Goal: Find specific page/section: Find specific page/section

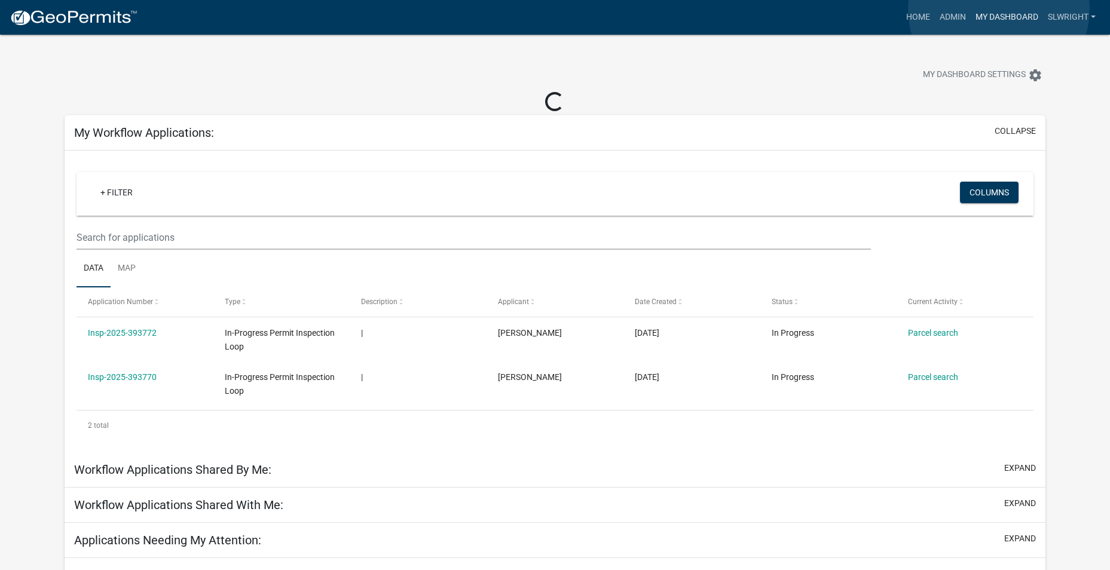
click at [999, 9] on link "My Dashboard" at bounding box center [1007, 17] width 72 height 23
click at [954, 13] on link "Admin" at bounding box center [953, 17] width 36 height 23
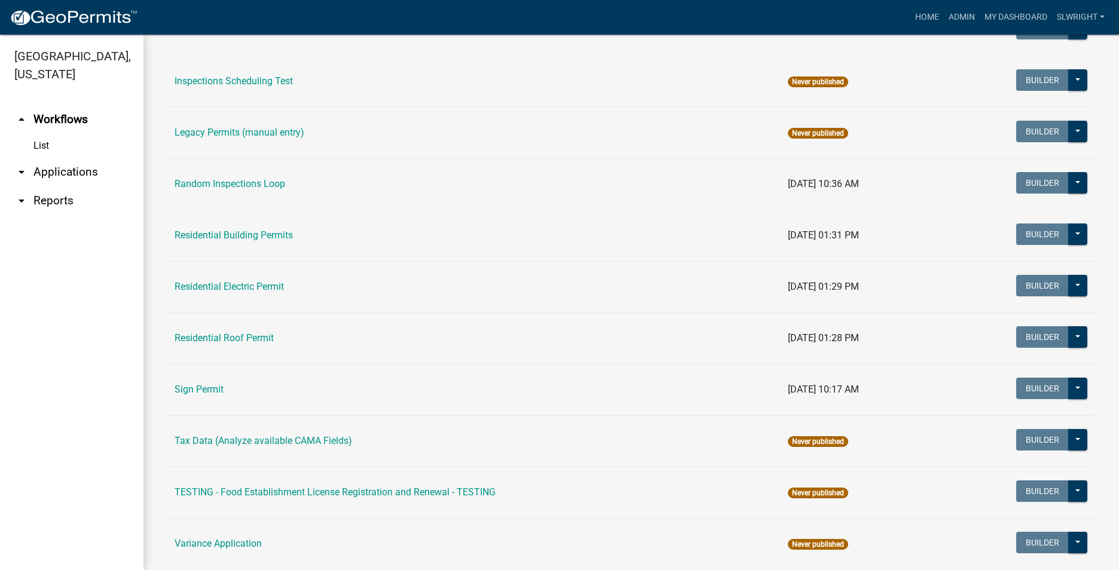
scroll to position [1058, 0]
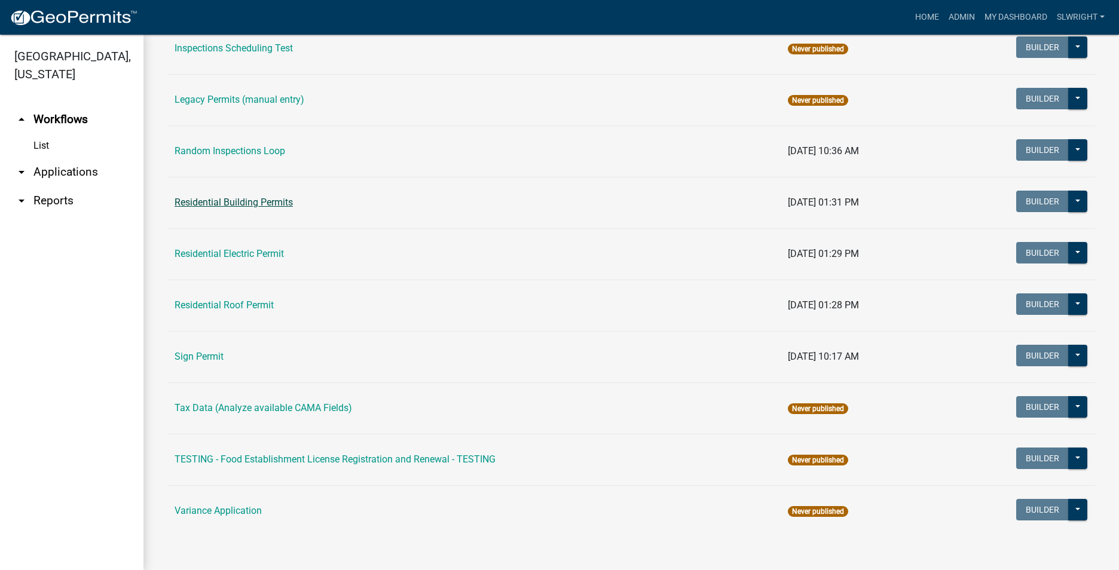
click at [222, 199] on link "Residential Building Permits" at bounding box center [234, 202] width 118 height 11
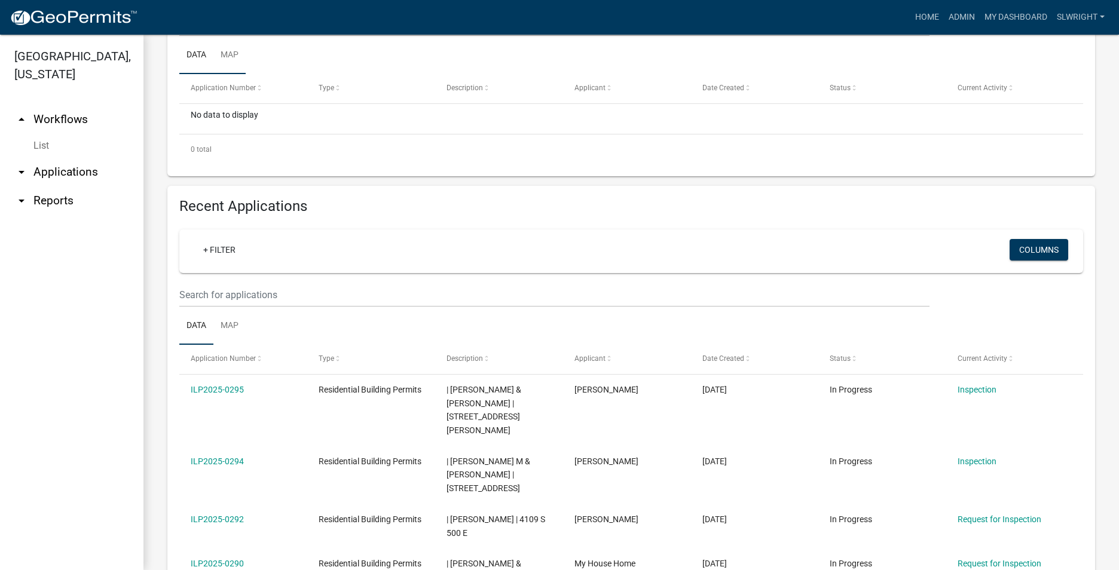
scroll to position [299, 0]
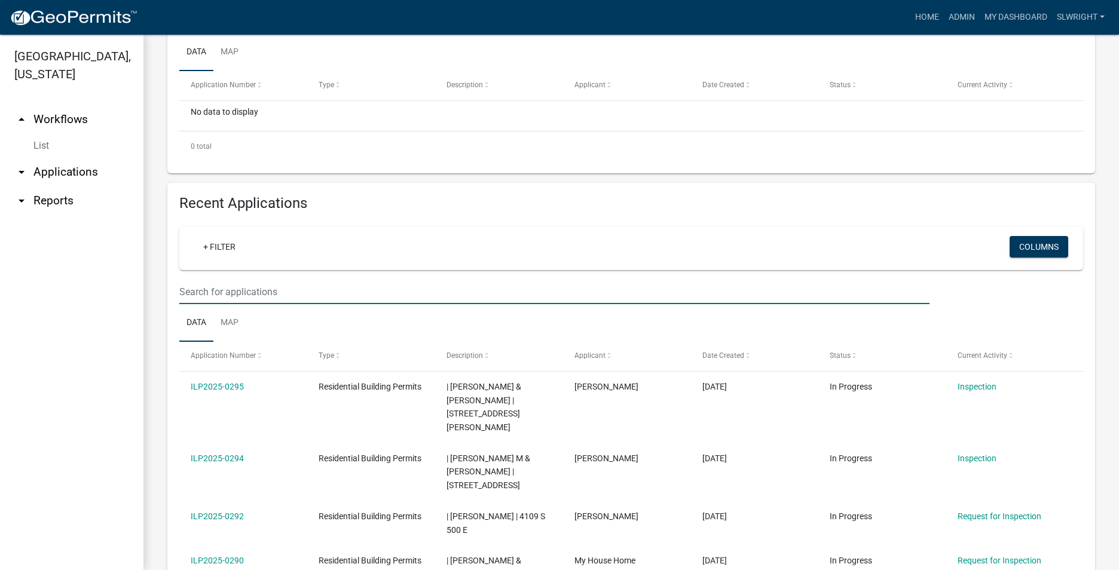
click at [215, 287] on input "text" at bounding box center [554, 292] width 750 height 25
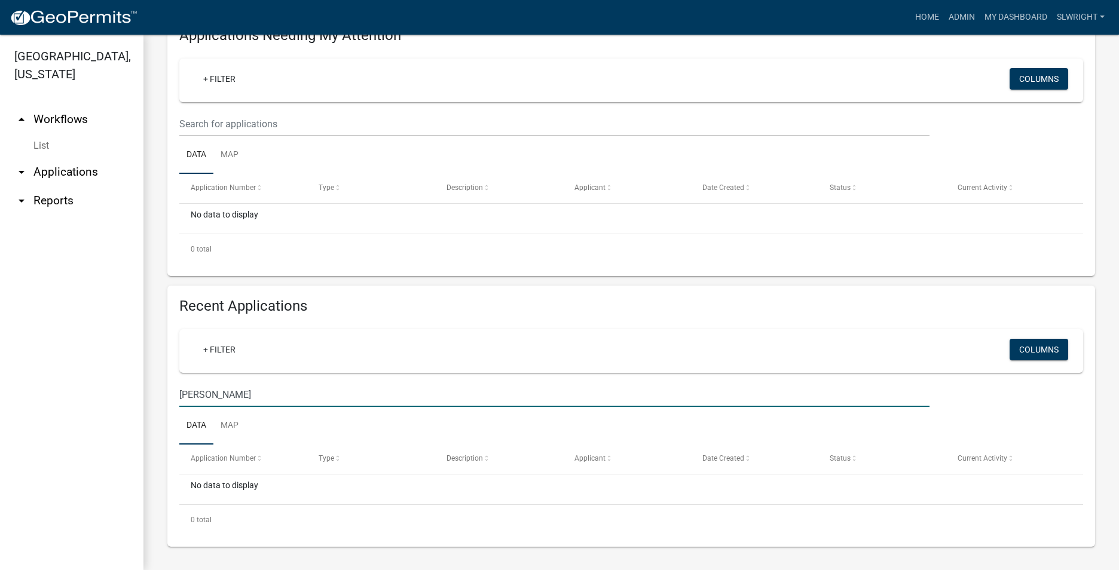
scroll to position [196, 0]
type input "G"
type input "202 N"
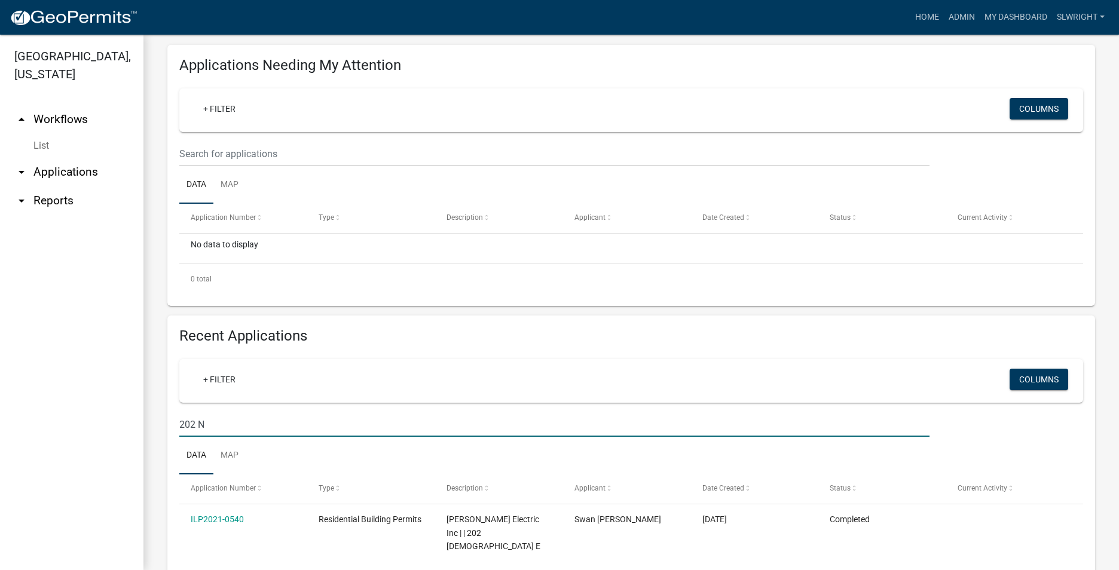
scroll to position [273, 0]
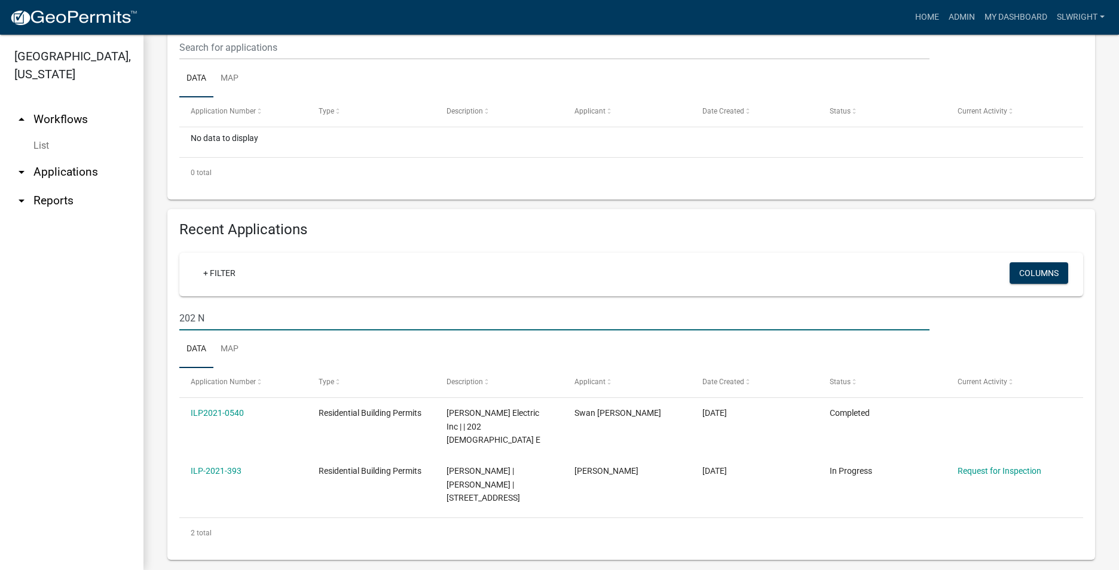
drag, startPoint x: 179, startPoint y: 340, endPoint x: 157, endPoint y: 347, distance: 24.0
click at [157, 347] on div "Residential Building Permits Use this application to apply for a residential pe…" at bounding box center [631, 172] width 976 height 821
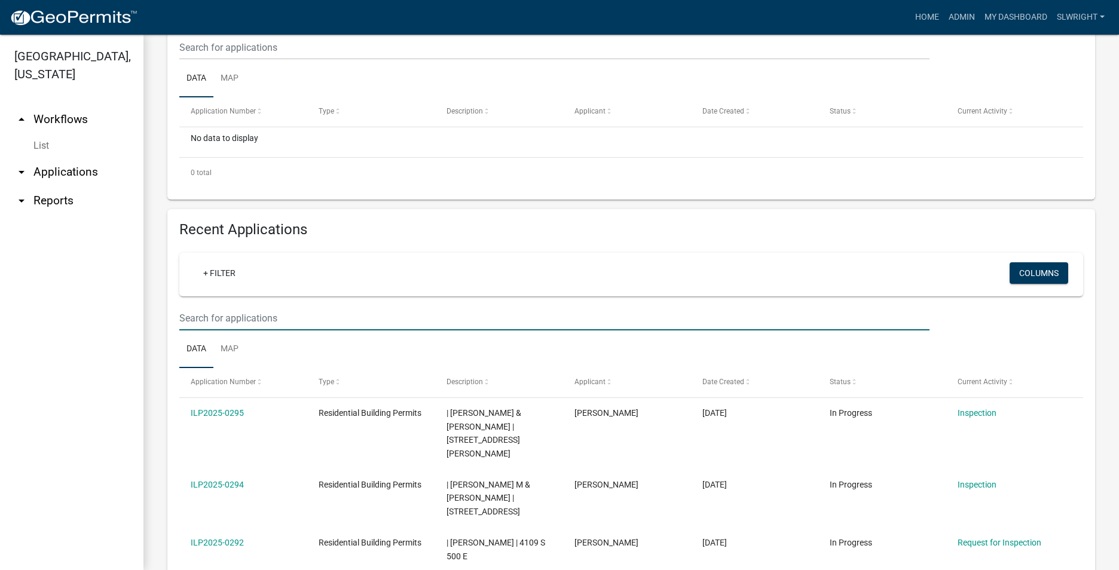
scroll to position [299, 0]
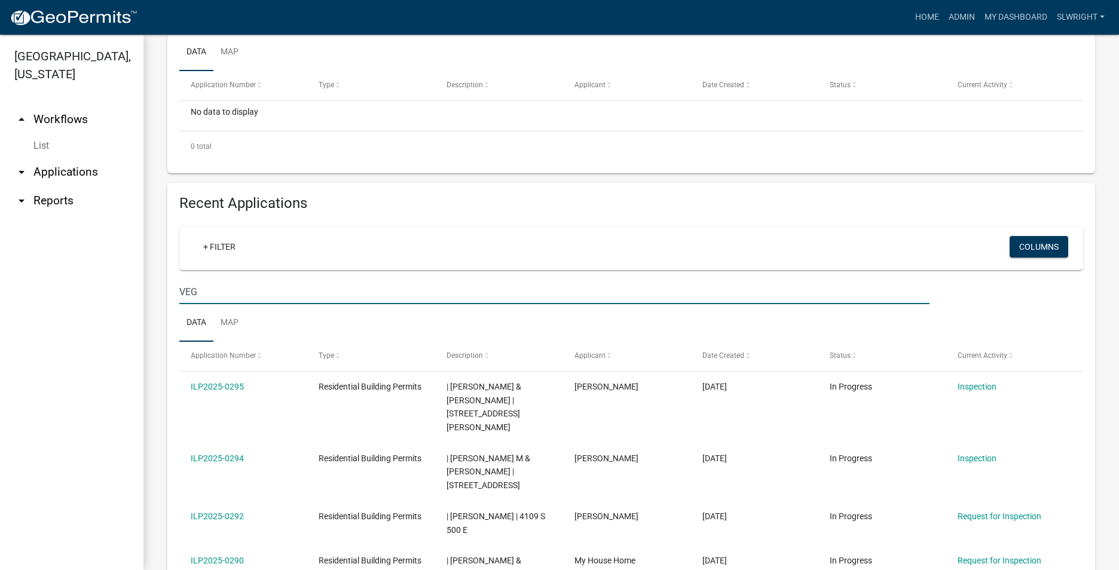
type input "[PERSON_NAME]"
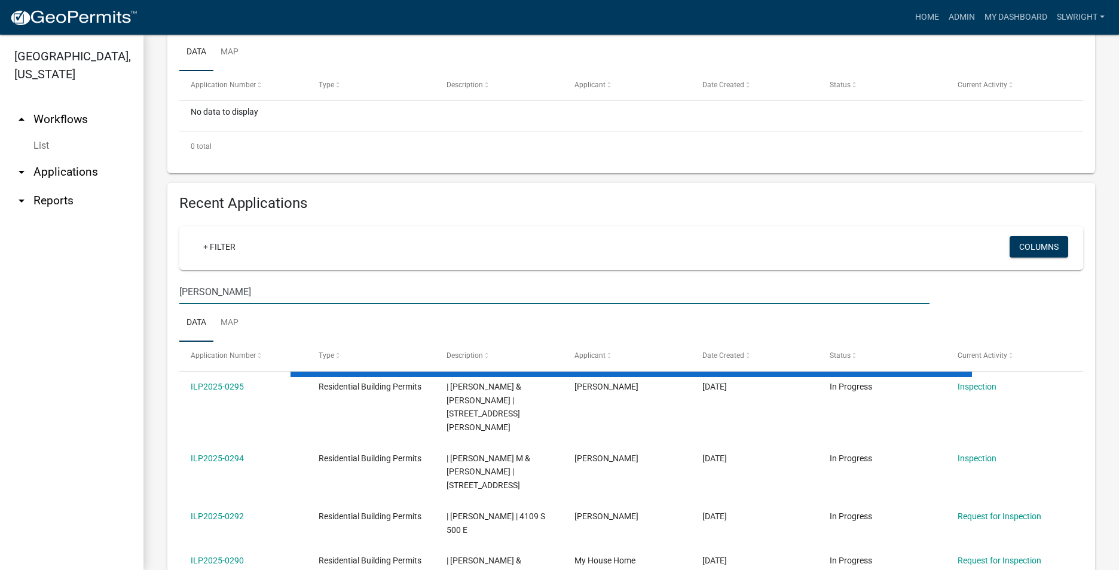
scroll to position [196, 0]
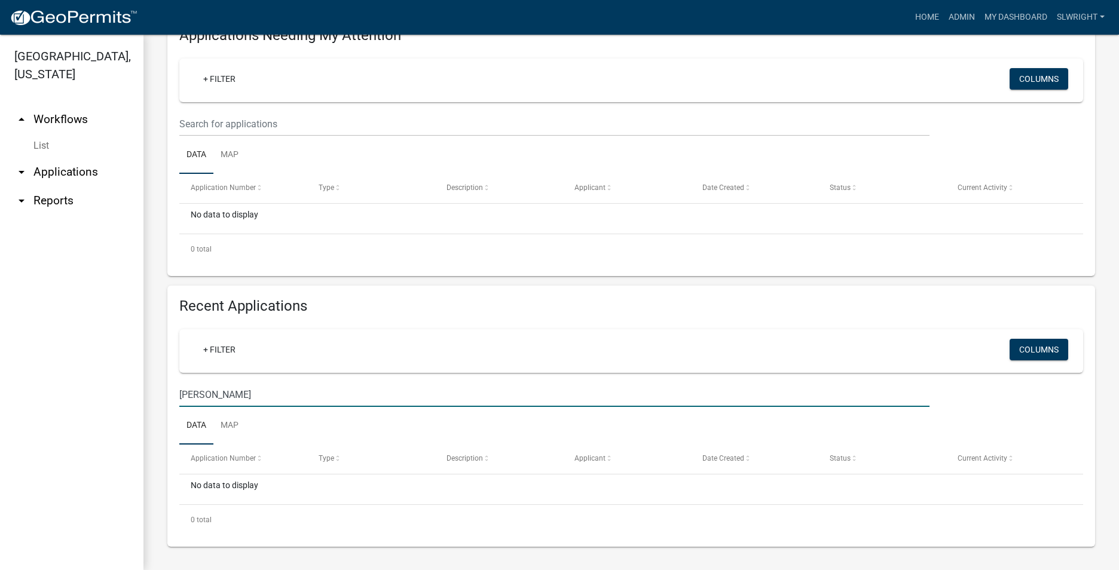
drag, startPoint x: 130, startPoint y: 417, endPoint x: 81, endPoint y: 424, distance: 49.5
click at [84, 423] on div "[GEOGRAPHIC_DATA], [US_STATE] arrow_drop_up Workflows List arrow_drop_down Appl…" at bounding box center [559, 303] width 1119 height 536
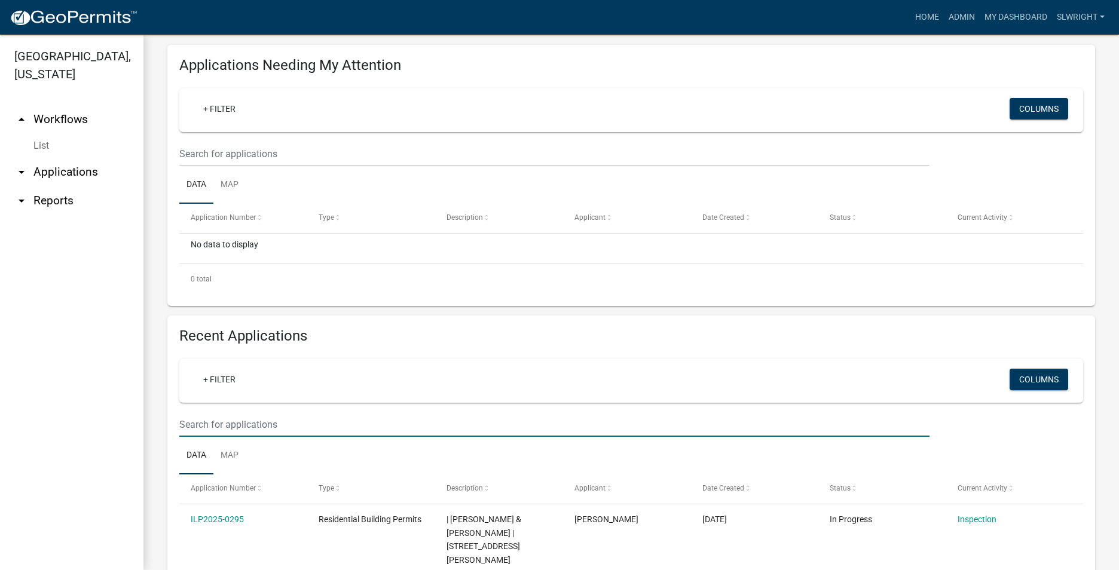
scroll to position [299, 0]
